Goal: Find specific page/section: Find specific page/section

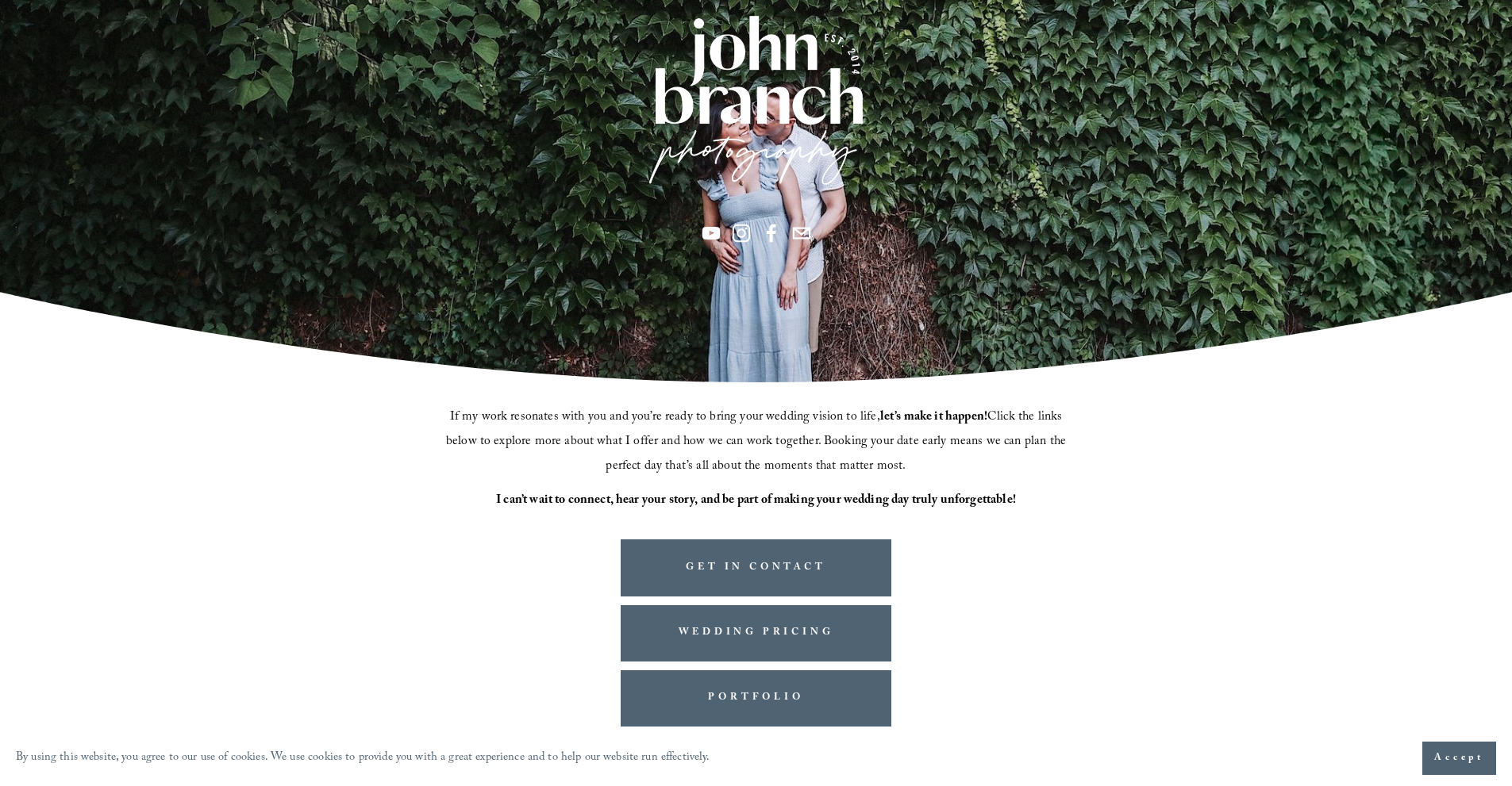
scroll to position [261, 0]
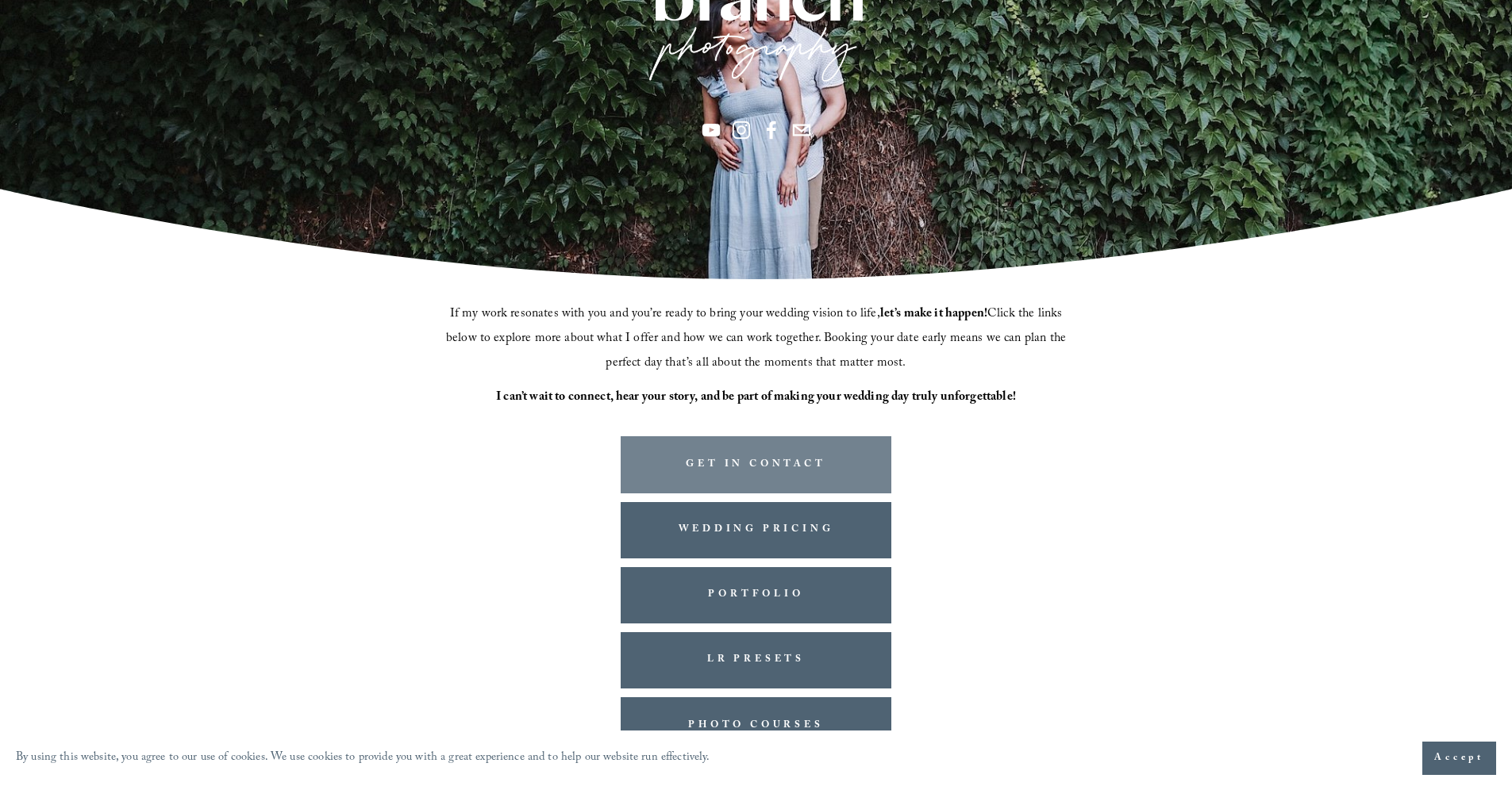
click at [816, 458] on link "GET IN CONTACT" at bounding box center [756, 464] width 271 height 57
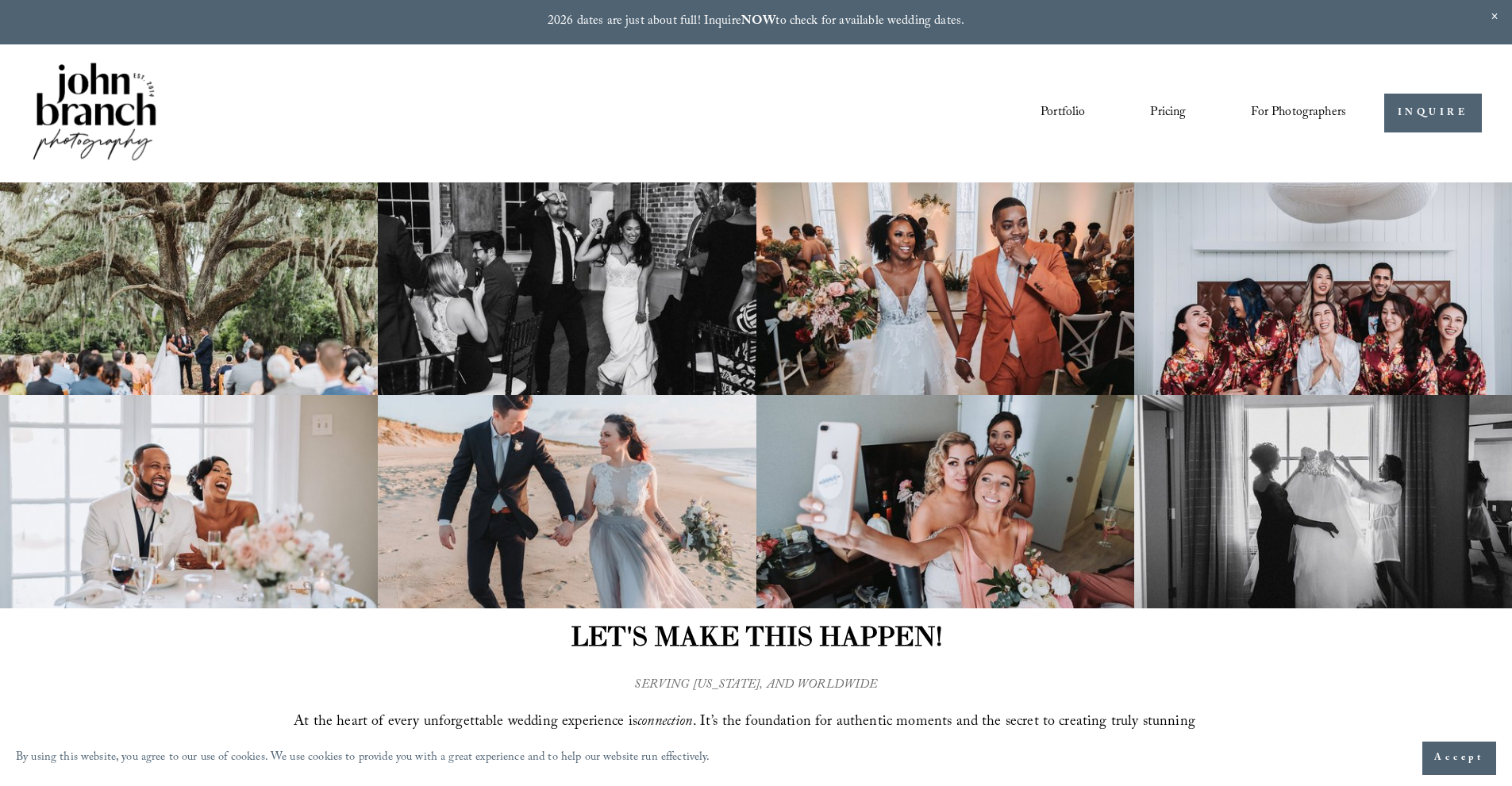
click at [78, 79] on img at bounding box center [94, 112] width 129 height 107
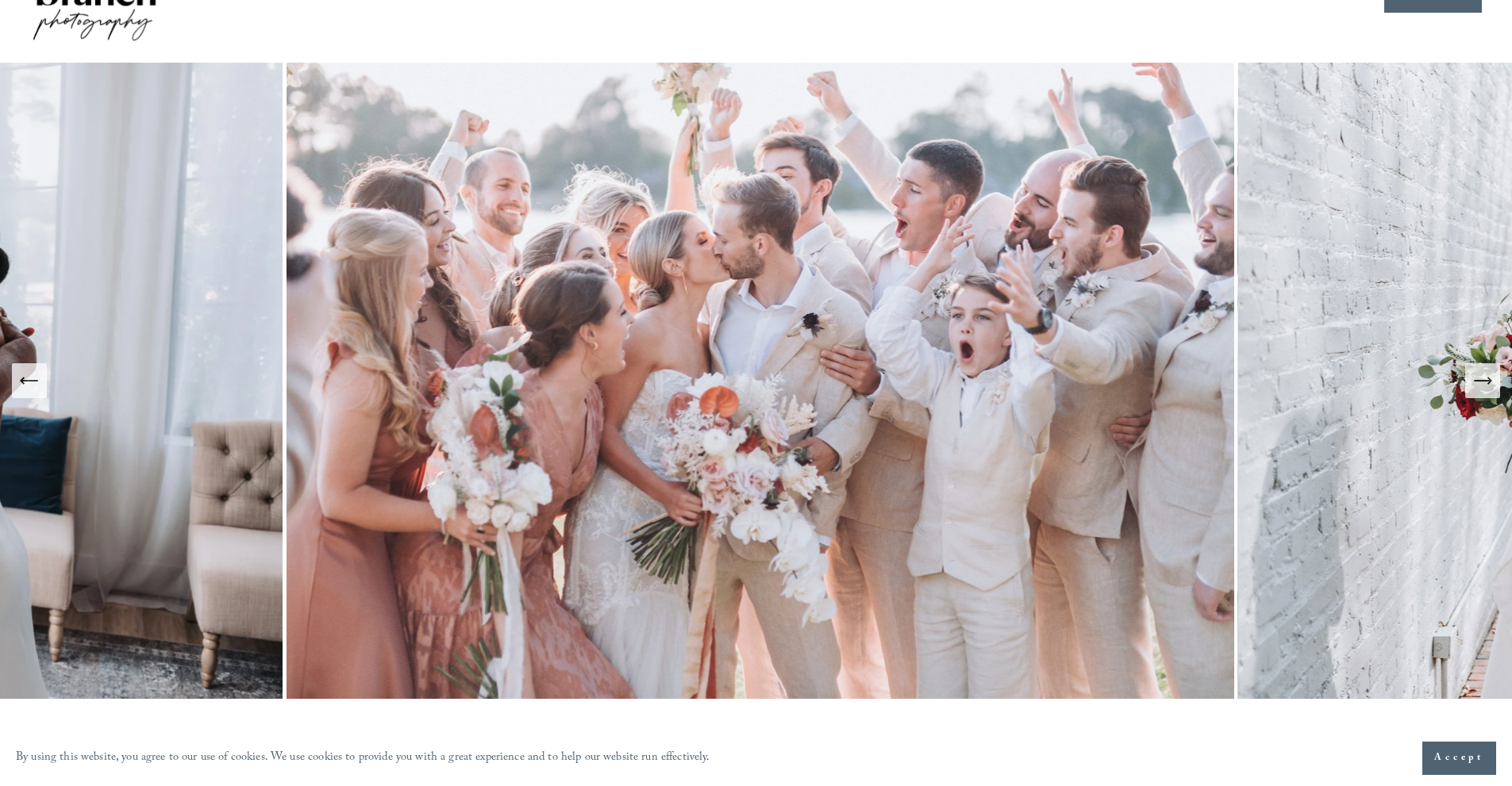
scroll to position [159, 0]
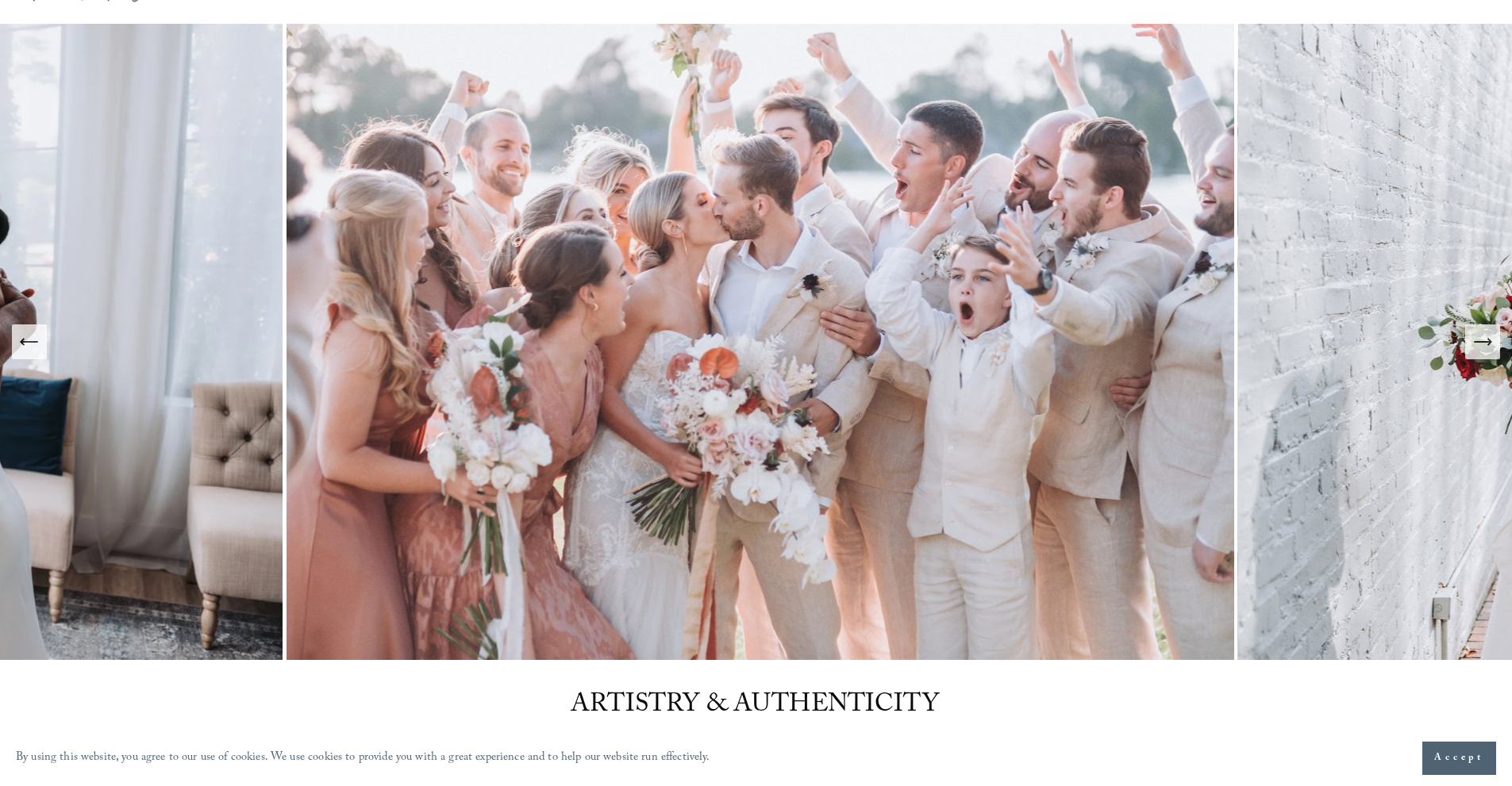
click at [1485, 336] on icon "Next Slide" at bounding box center [1483, 342] width 22 height 22
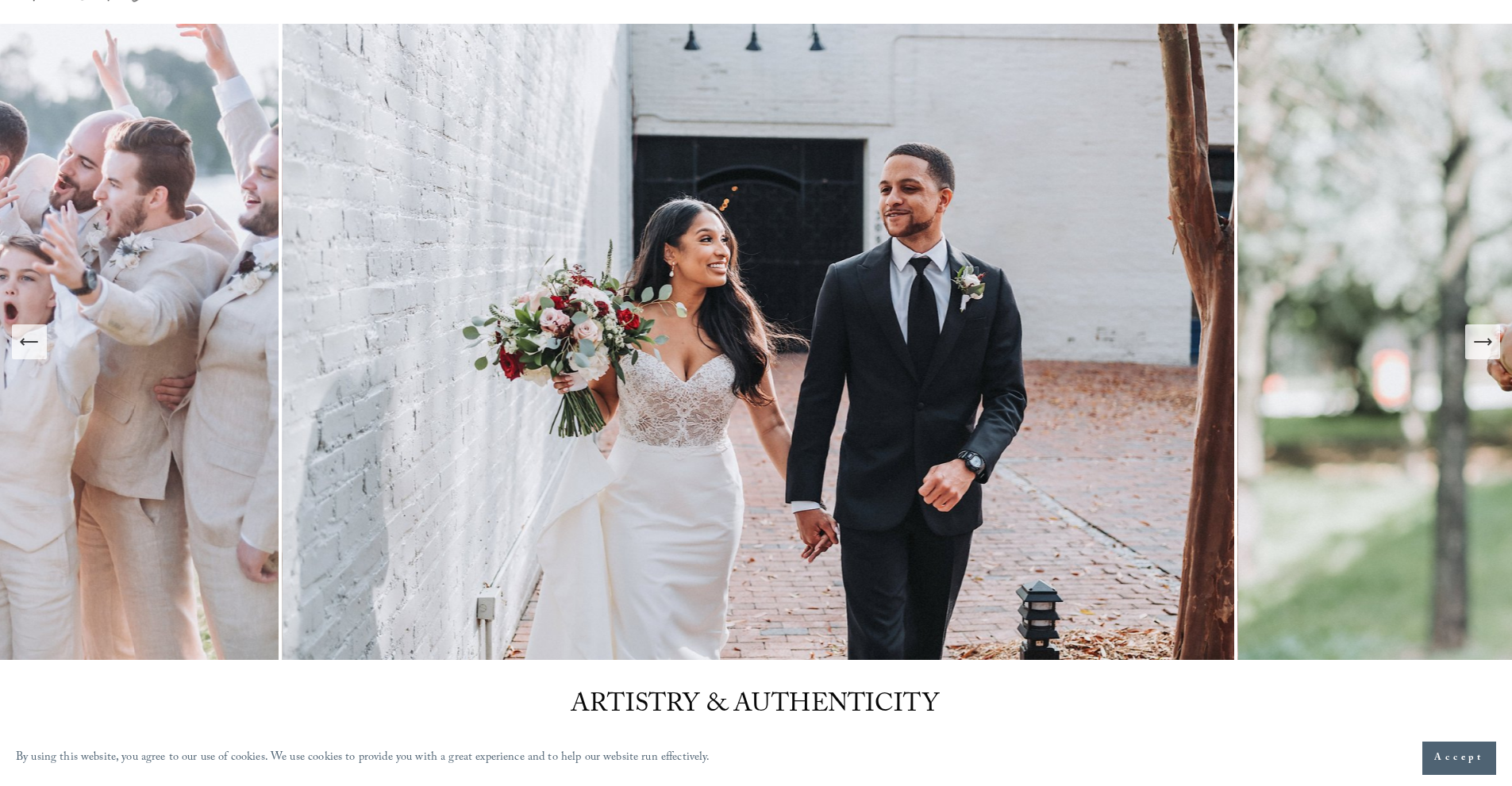
click at [1485, 336] on icon "Next Slide" at bounding box center [1483, 342] width 22 height 22
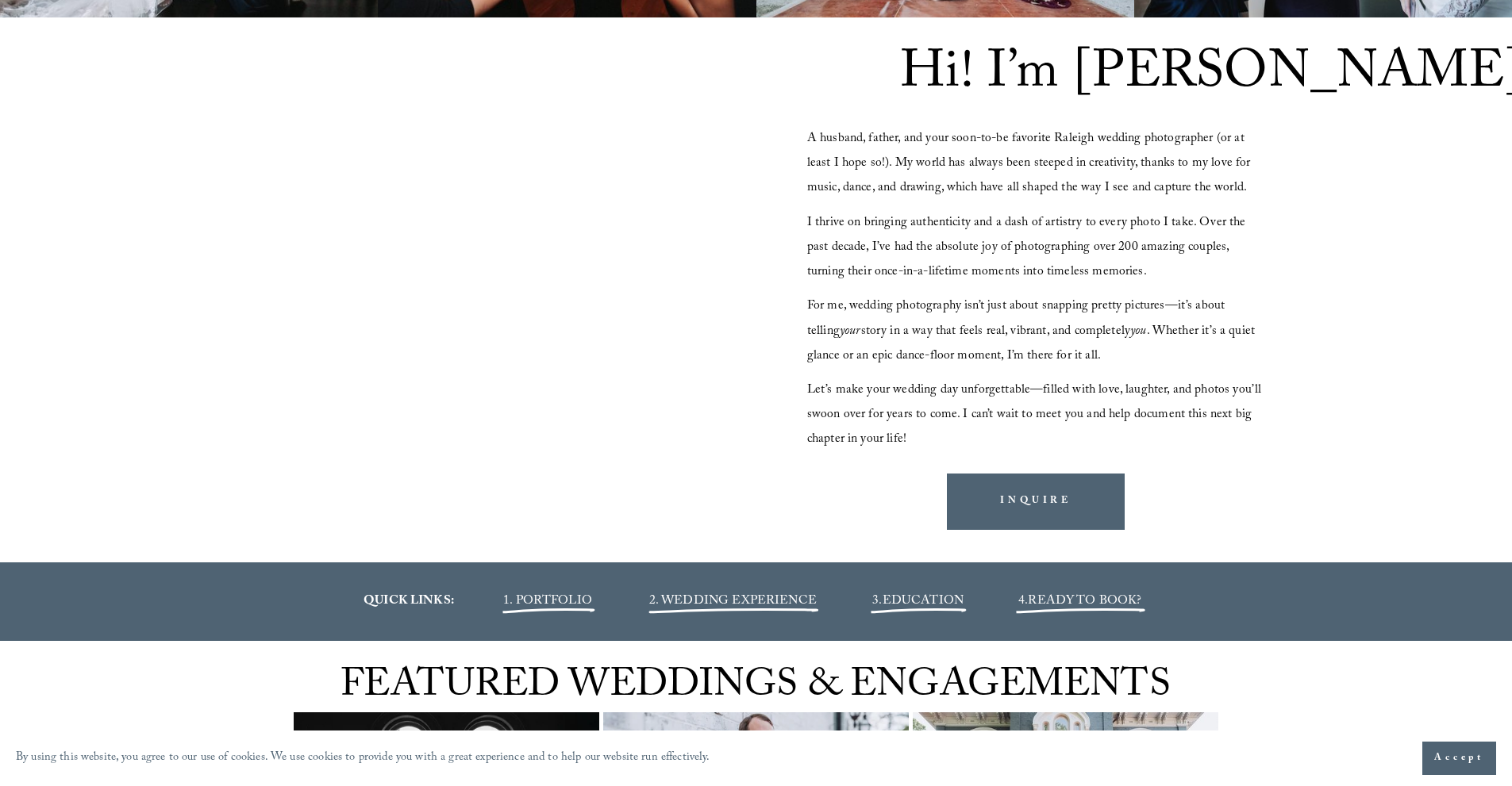
scroll to position [1587, 0]
click at [993, 487] on link "INQUIRE" at bounding box center [1035, 503] width 178 height 57
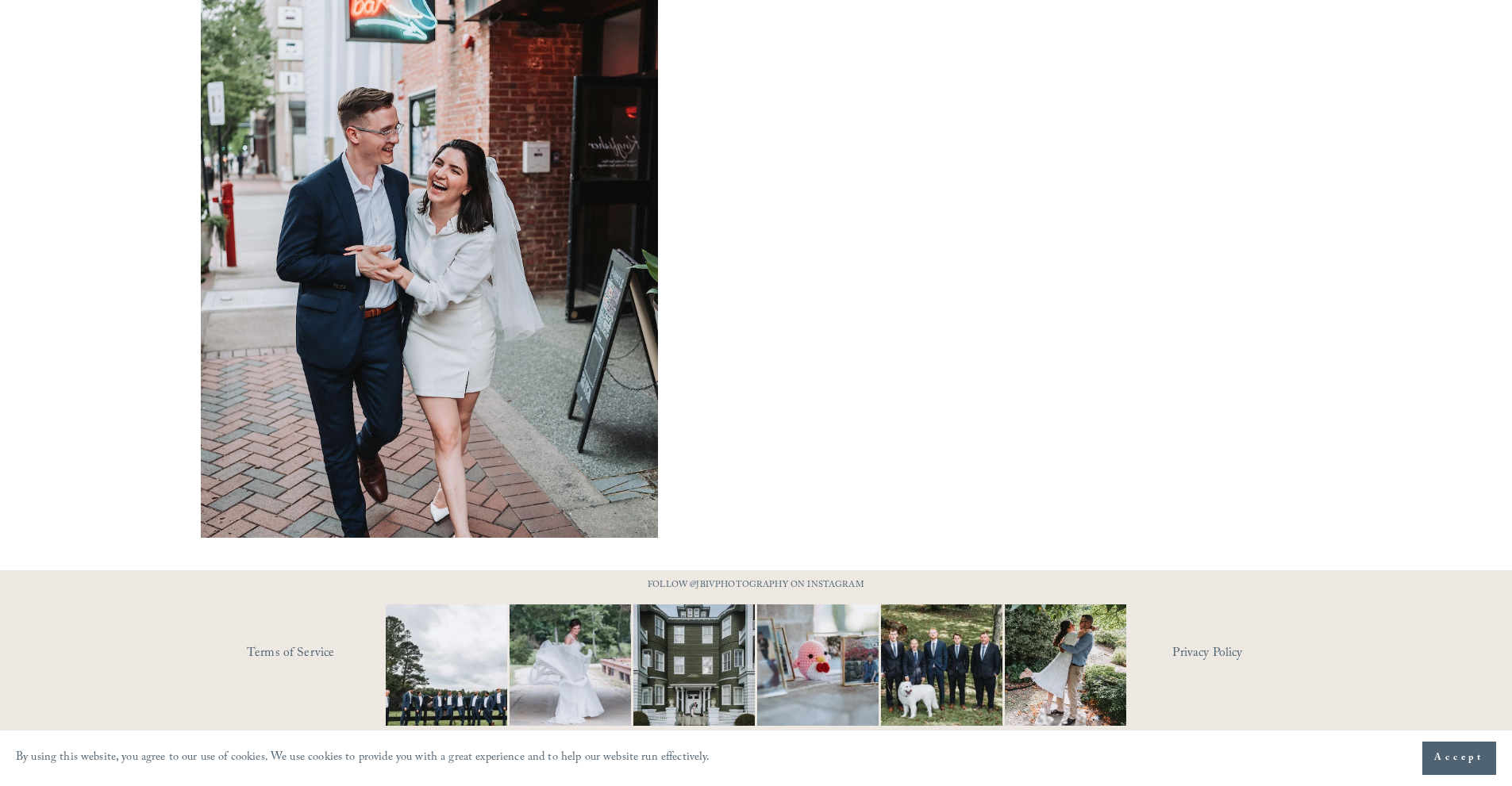
scroll to position [1154, 0]
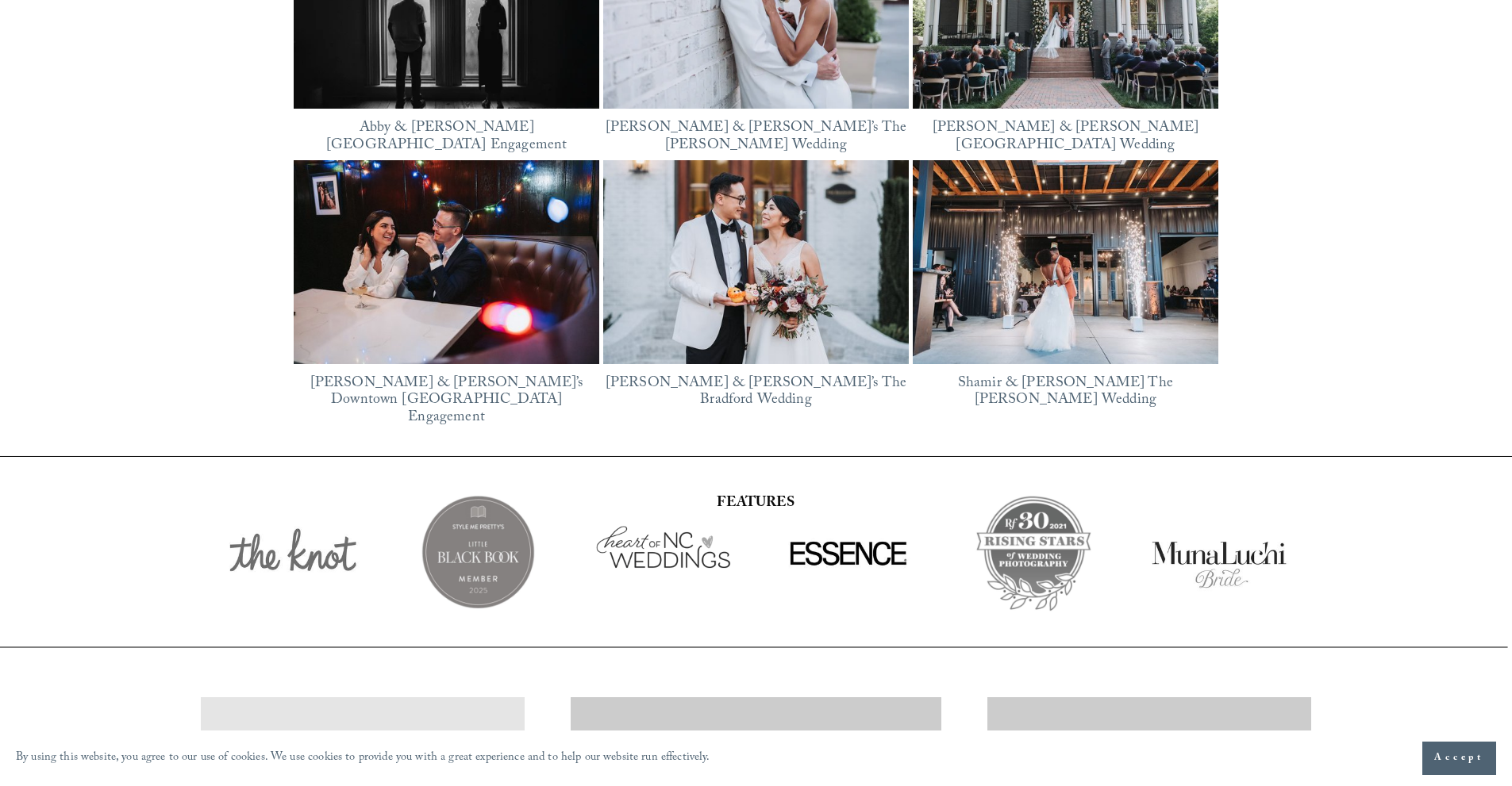
scroll to position [2776, 0]
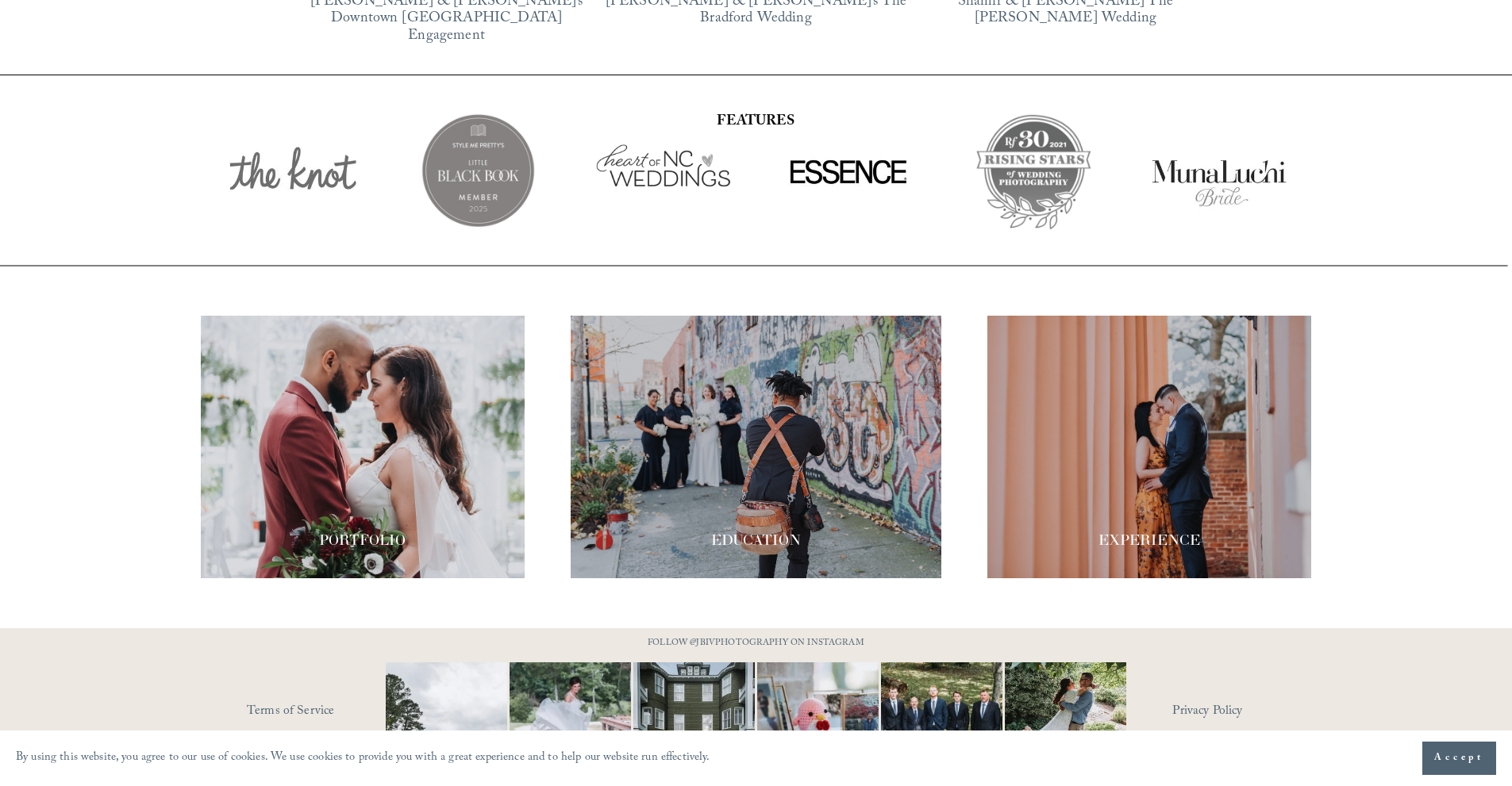
click at [803, 483] on div at bounding box center [756, 447] width 371 height 263
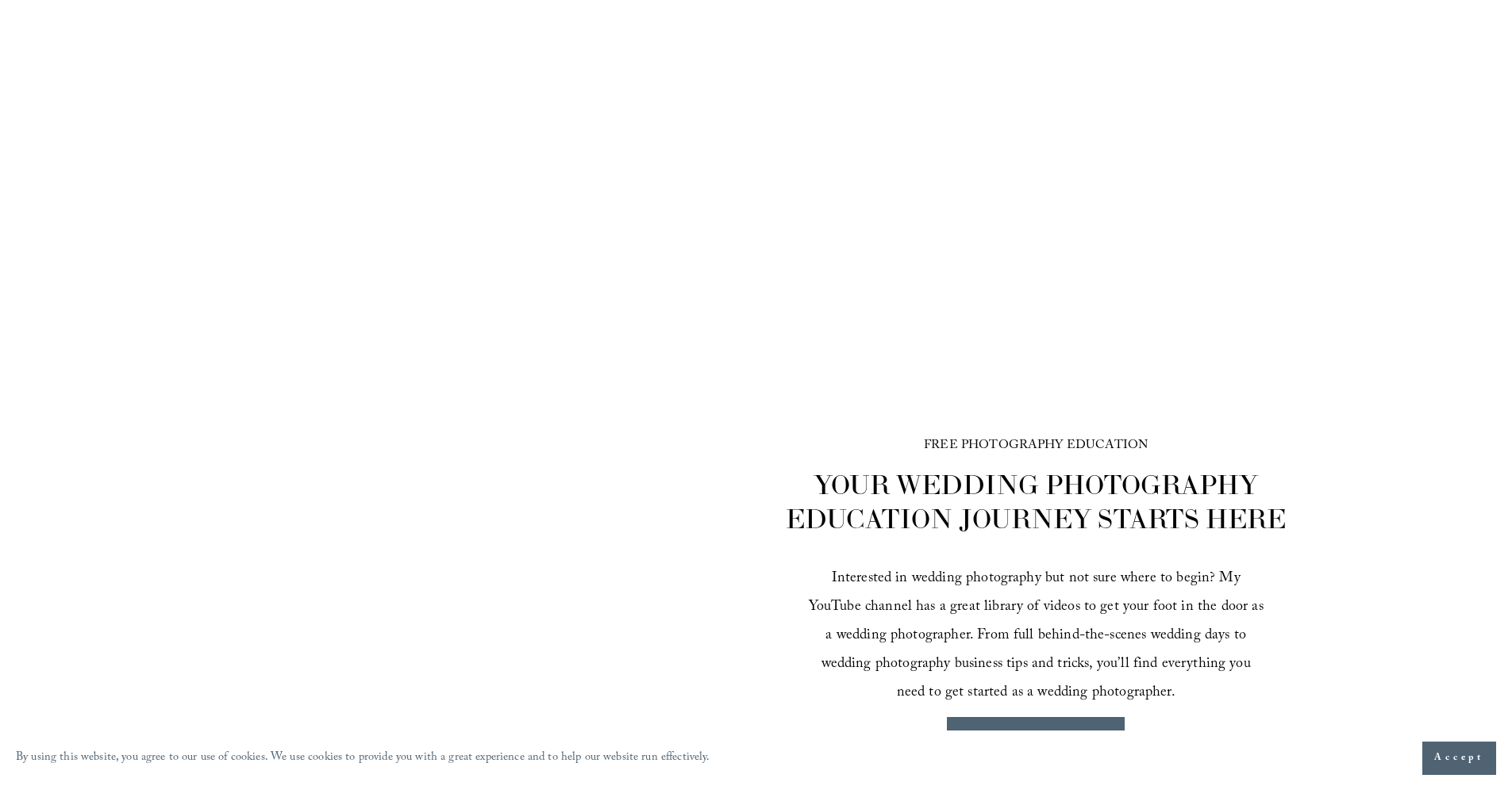
scroll to position [1891, 0]
